Goal: Find contact information: Find contact information

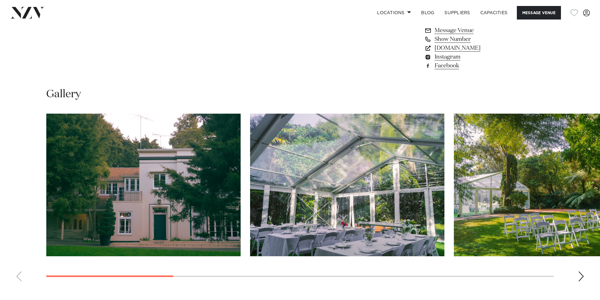
scroll to position [567, 0]
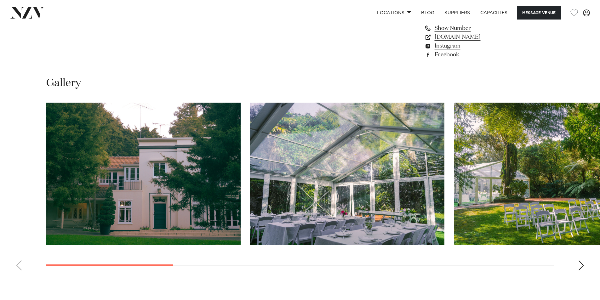
click at [581, 263] on div "Next slide" at bounding box center [581, 266] width 6 height 10
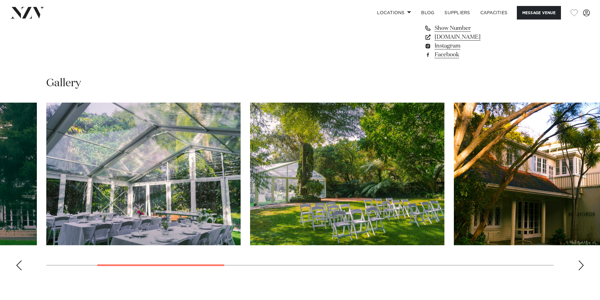
click at [581, 263] on div "Next slide" at bounding box center [581, 266] width 6 height 10
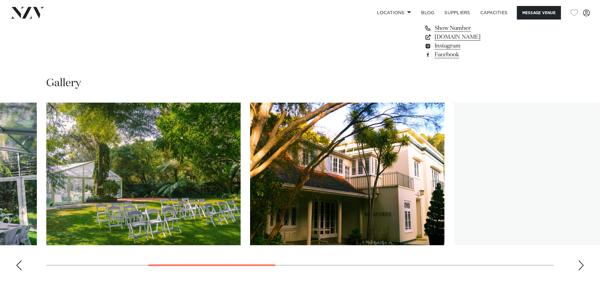
click at [581, 263] on div "Next slide" at bounding box center [581, 266] width 6 height 10
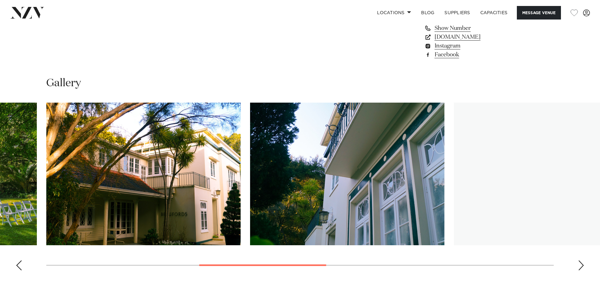
click at [581, 263] on div "Next slide" at bounding box center [581, 266] width 6 height 10
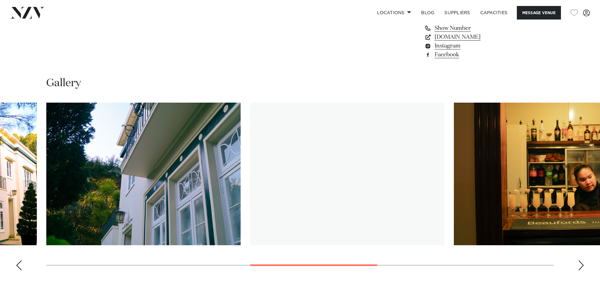
click at [581, 263] on div "Next slide" at bounding box center [581, 266] width 6 height 10
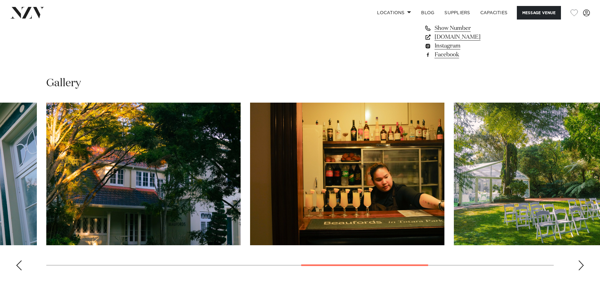
click at [581, 263] on div "Next slide" at bounding box center [581, 266] width 6 height 10
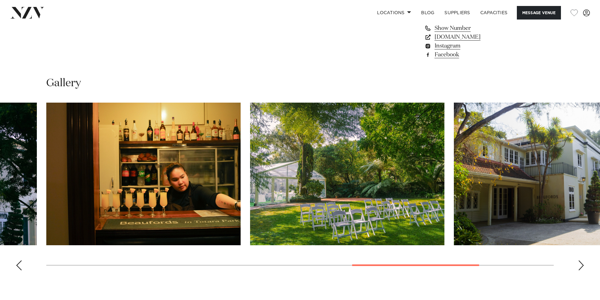
click at [581, 263] on div "Next slide" at bounding box center [581, 266] width 6 height 10
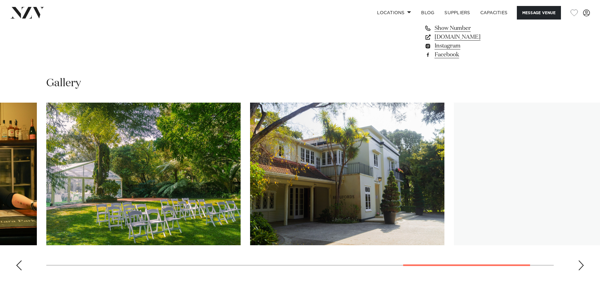
click at [581, 263] on div "Next slide" at bounding box center [581, 266] width 6 height 10
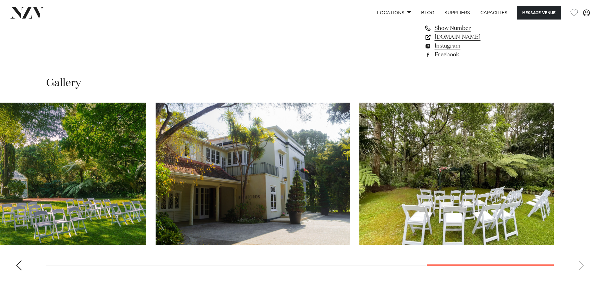
click at [451, 38] on link "[DOMAIN_NAME]" at bounding box center [475, 37] width 103 height 9
